Goal: Find contact information: Find contact information

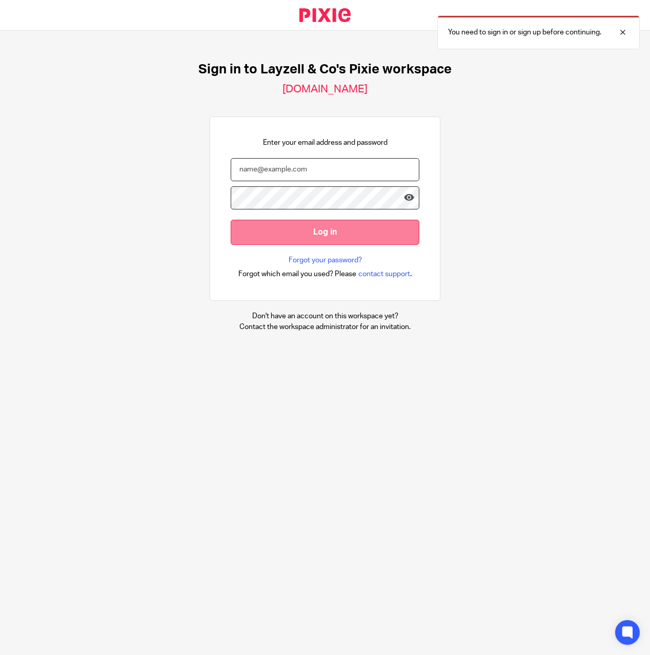
type input "[PERSON_NAME][EMAIL_ADDRESS][DOMAIN_NAME]"
click at [273, 224] on input "Log in" at bounding box center [325, 232] width 189 height 25
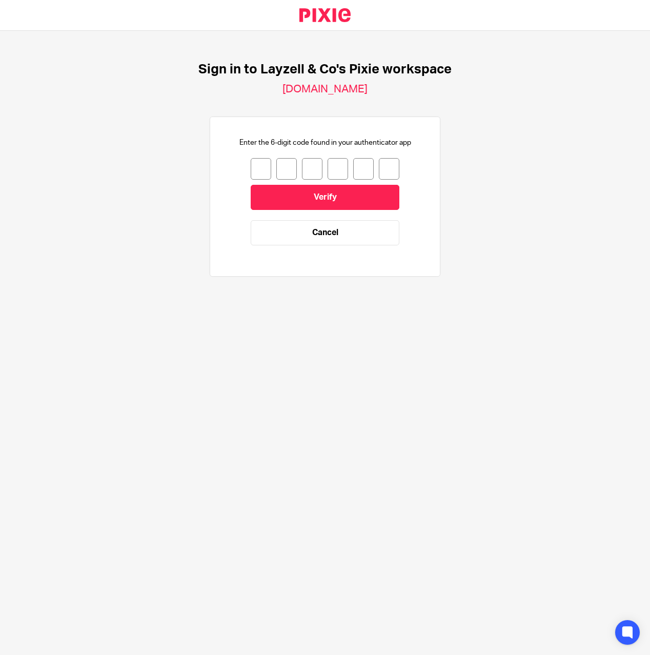
click at [255, 172] on input "number" at bounding box center [261, 169] width 21 height 22
type input "1"
type input "2"
type input "9"
type input "5"
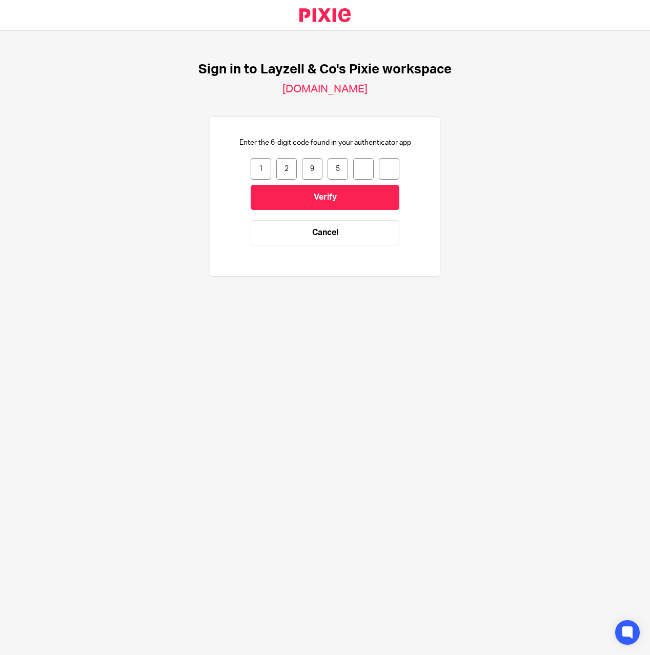
type input "3"
type input "2"
click at [262, 193] on input "Verify" at bounding box center [325, 197] width 149 height 25
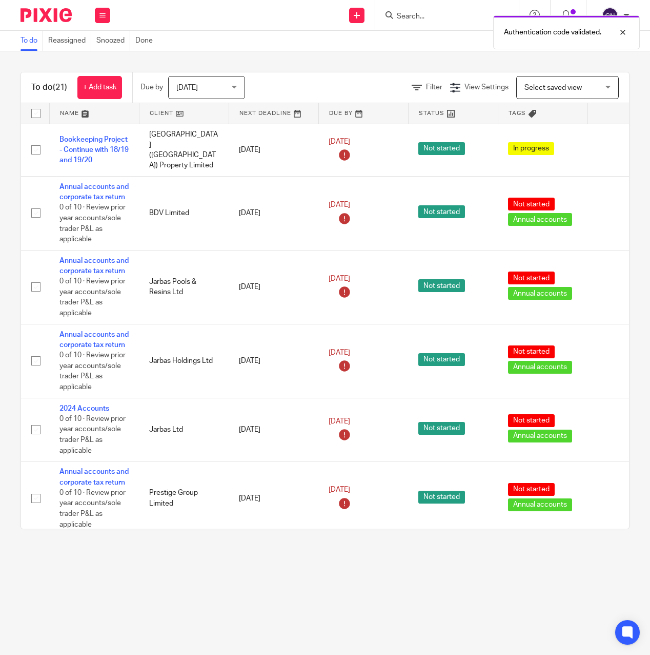
click at [409, 19] on div "Authentication code validated." at bounding box center [482, 29] width 315 height 39
click at [412, 14] on div "Authentication code validated." at bounding box center [482, 29] width 315 height 39
click at [410, 18] on input "Search" at bounding box center [442, 16] width 92 height 9
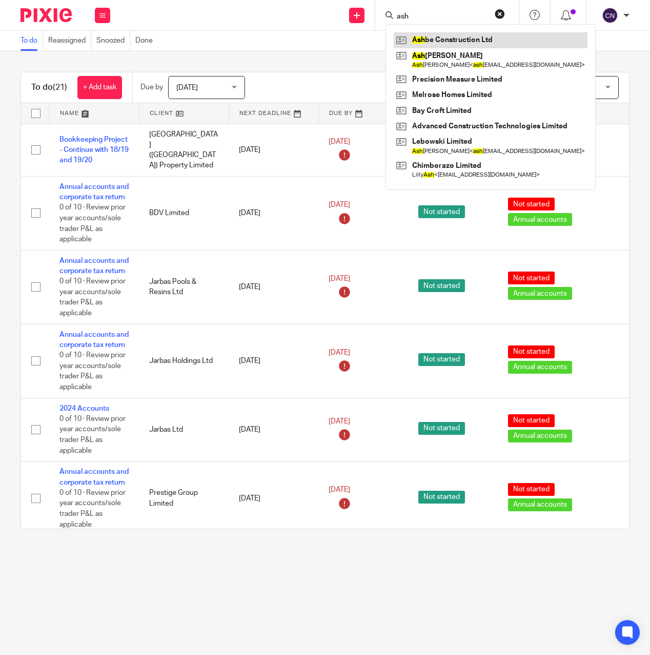
type input "ash"
click at [434, 38] on link at bounding box center [491, 39] width 194 height 15
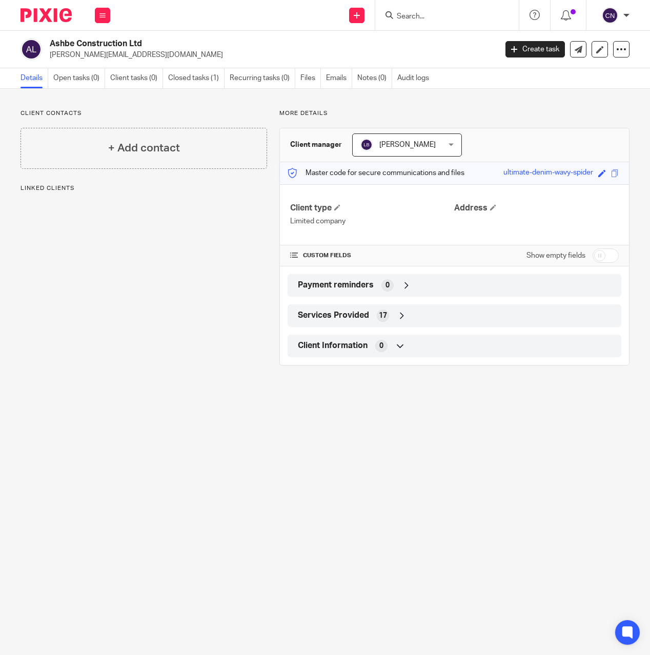
drag, startPoint x: 160, startPoint y: 55, endPoint x: 50, endPoint y: 57, distance: 109.8
click at [50, 57] on p "ashley@ashbe-construction.com" at bounding box center [270, 55] width 441 height 10
copy p "ashley@ashbe-construction.com"
